Goal: Information Seeking & Learning: Learn about a topic

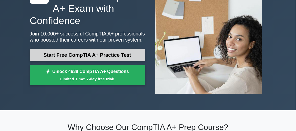
click at [96, 55] on link "Start Free CompTIA A+ Practice Test" at bounding box center [87, 55] width 115 height 12
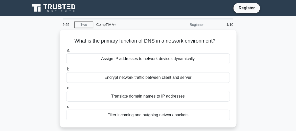
scroll to position [10, 0]
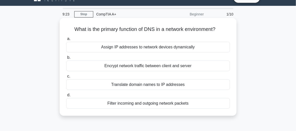
click at [89, 63] on div "Encrypt network traffic between client and server" at bounding box center [148, 65] width 164 height 11
click at [66, 59] on input "b. Encrypt network traffic between client and server" at bounding box center [66, 57] width 0 height 3
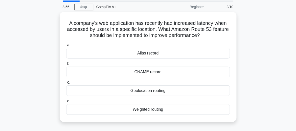
scroll to position [0, 0]
